Goal: Task Accomplishment & Management: Manage account settings

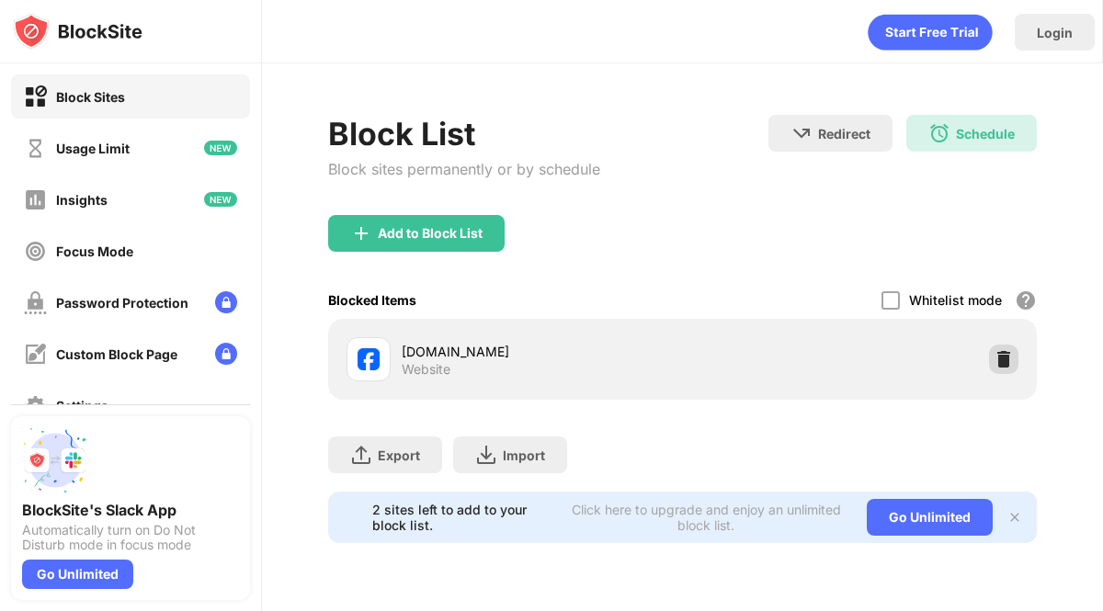
click at [998, 353] on img at bounding box center [1004, 359] width 18 height 18
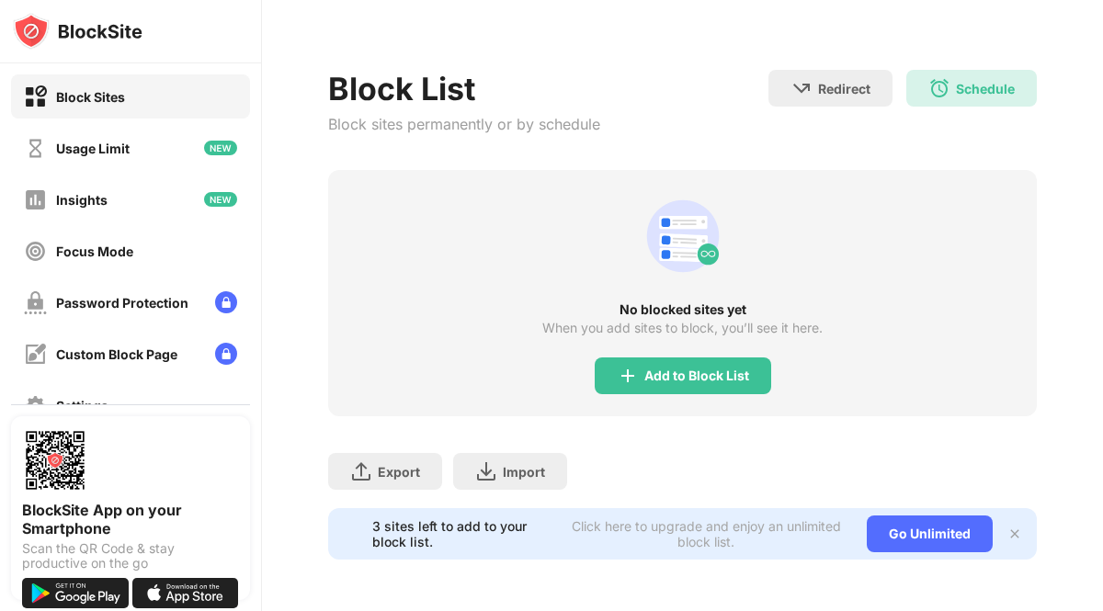
scroll to position [25, 0]
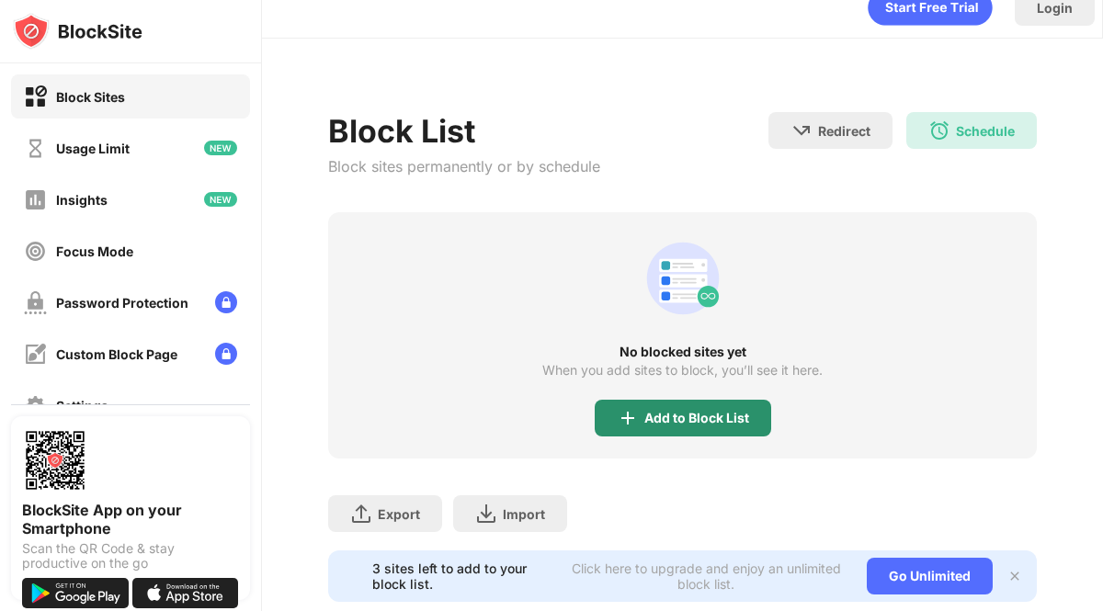
click at [701, 421] on div "Add to Block List" at bounding box center [697, 418] width 105 height 15
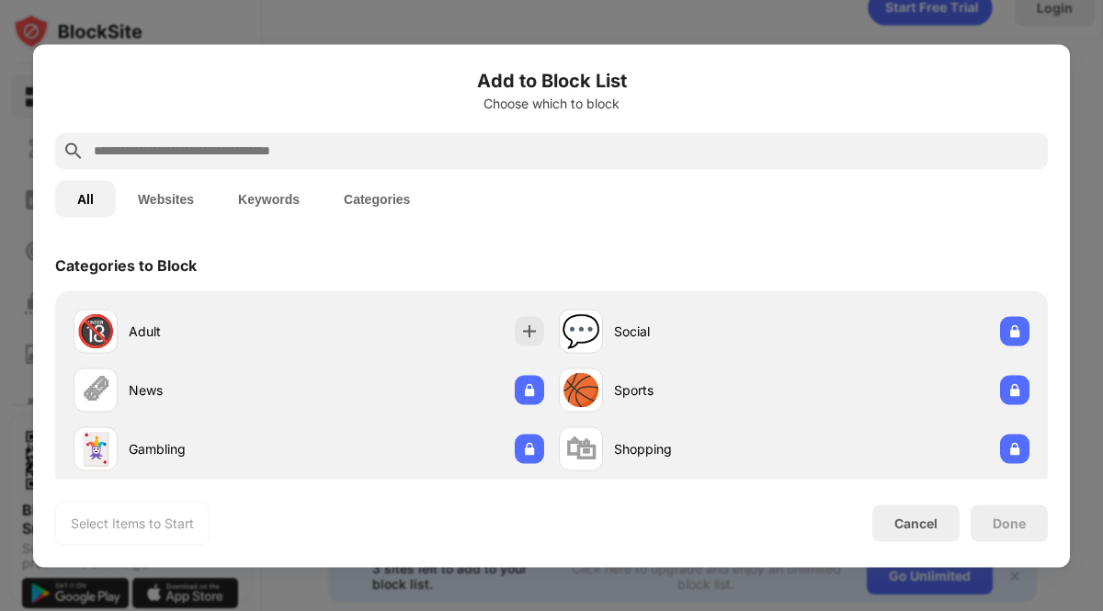
click at [255, 157] on input "text" at bounding box center [566, 151] width 949 height 22
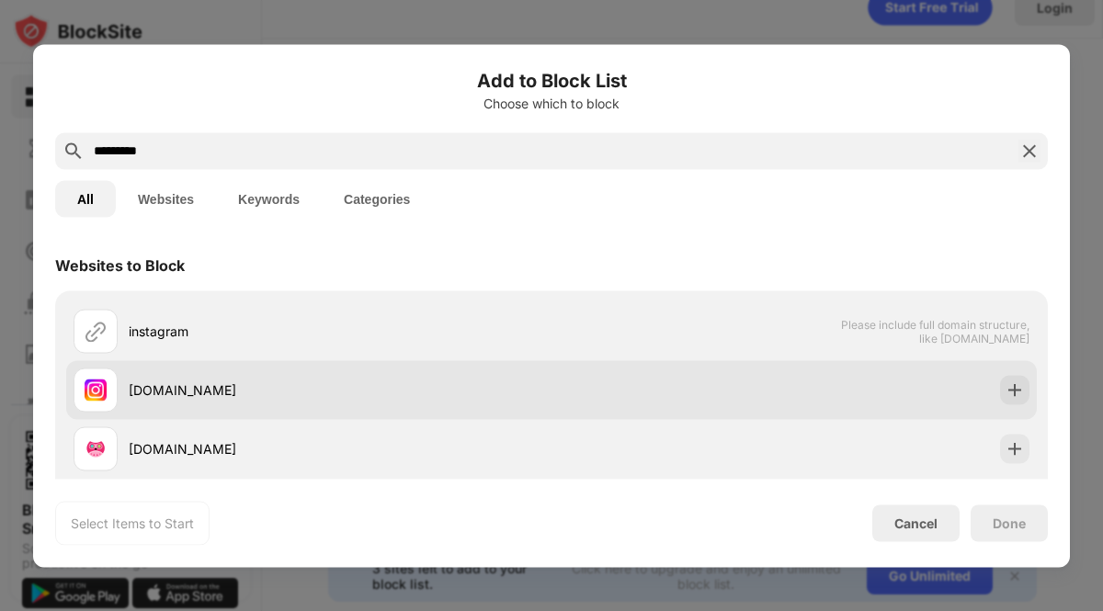
type input "*********"
click at [177, 381] on div "[DOMAIN_NAME]" at bounding box center [340, 390] width 423 height 19
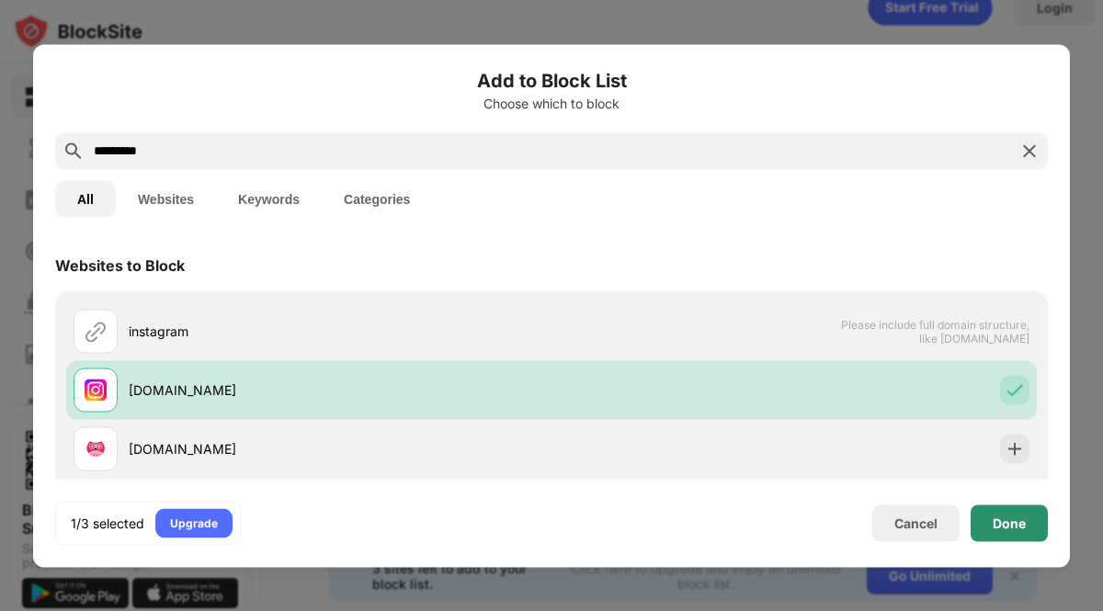
click at [1013, 525] on div "Done" at bounding box center [1009, 523] width 33 height 15
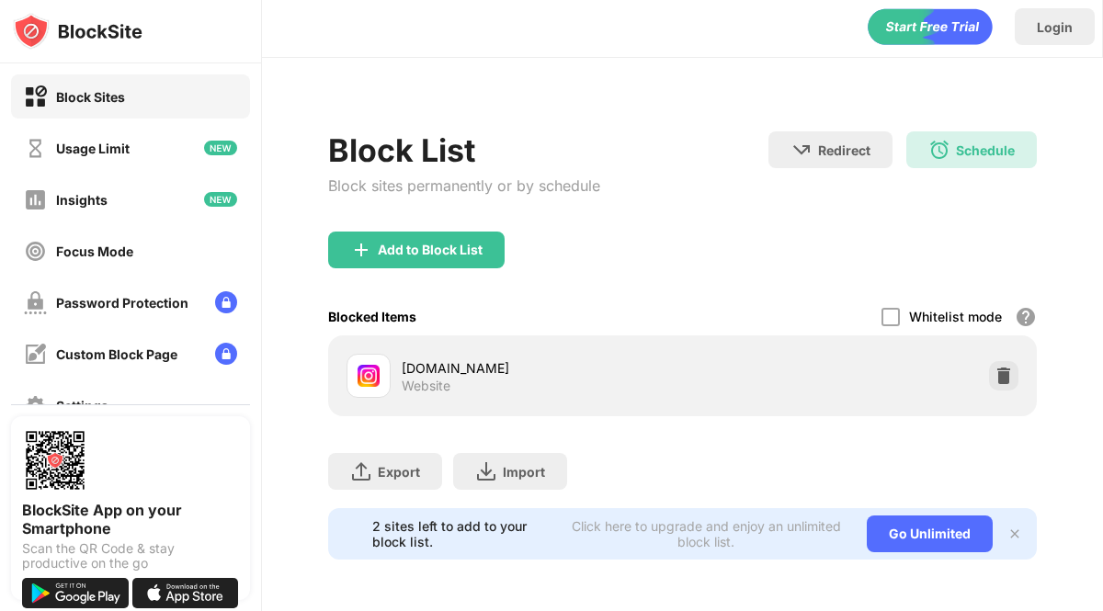
scroll to position [17, 0]
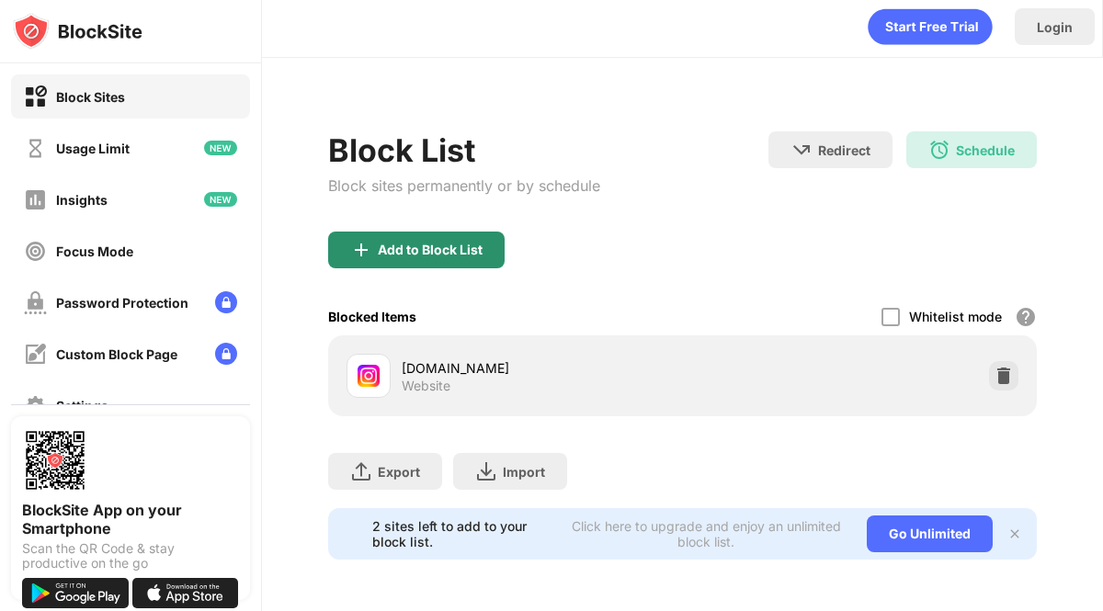
click at [447, 254] on div "Add to Block List" at bounding box center [416, 250] width 177 height 37
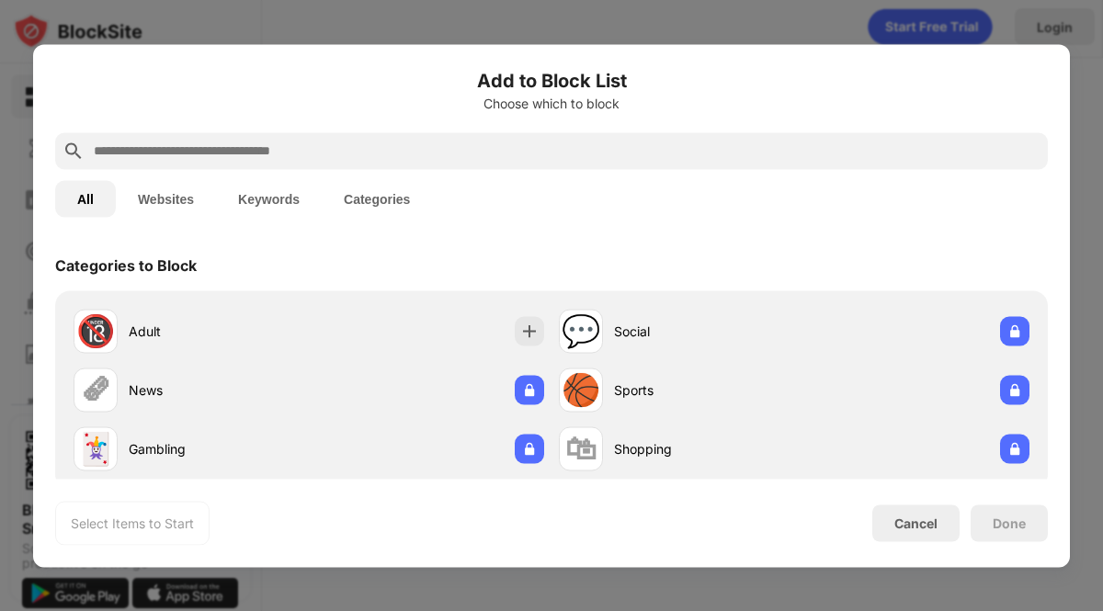
click at [159, 154] on input "text" at bounding box center [566, 151] width 949 height 22
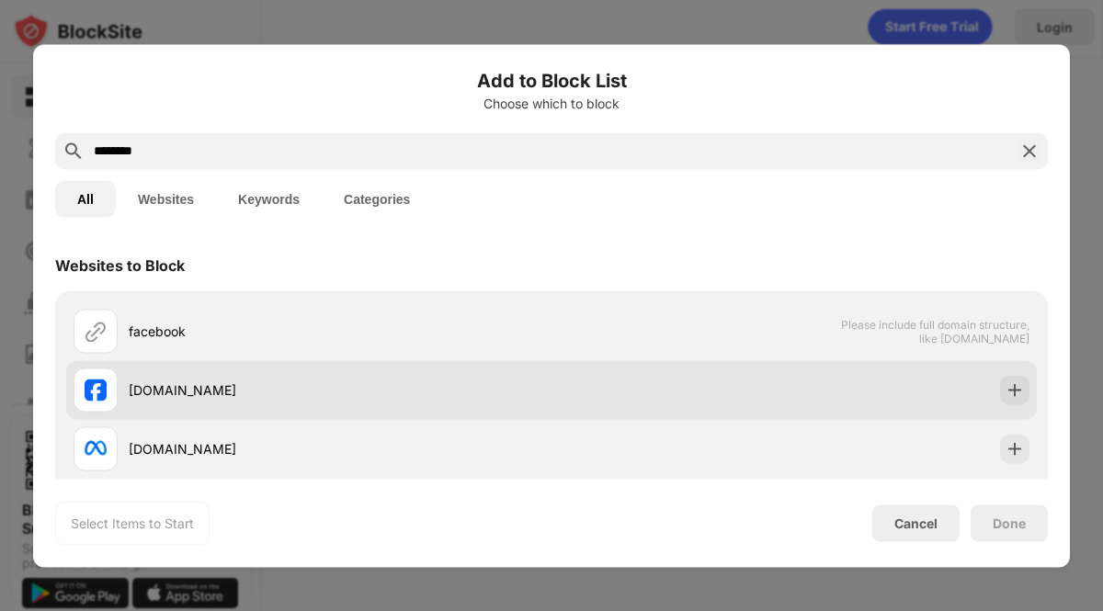
type input "********"
click at [180, 392] on div "[DOMAIN_NAME]" at bounding box center [340, 390] width 423 height 19
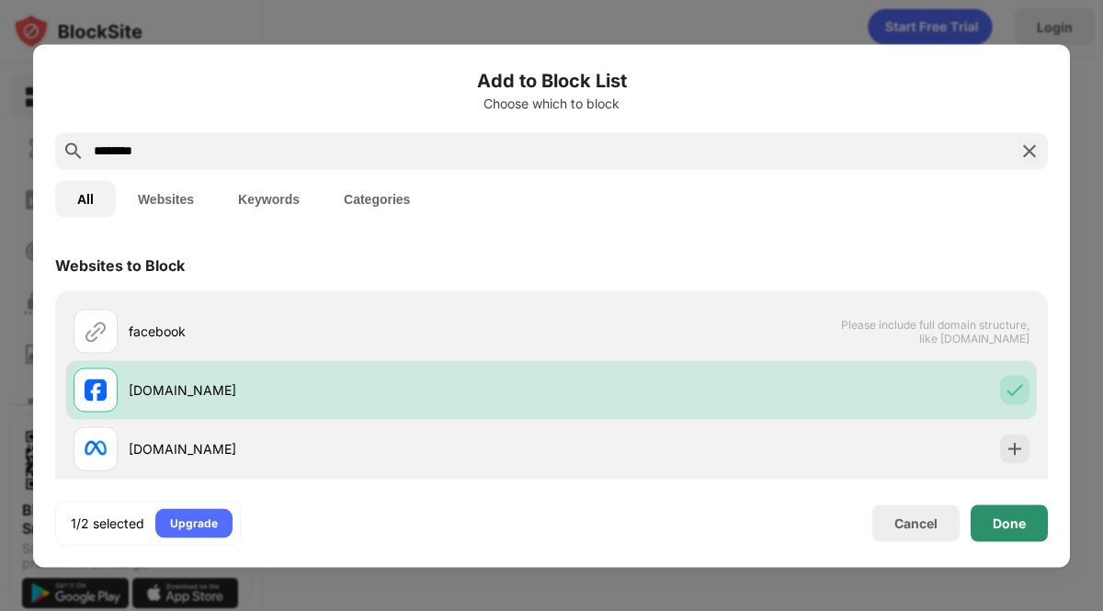
click at [1015, 520] on div "Done" at bounding box center [1009, 523] width 33 height 15
